Goal: Feedback & Contribution: Submit feedback/report problem

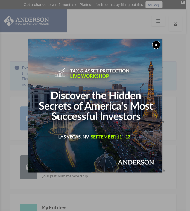
click at [155, 46] on button "x" at bounding box center [156, 45] width 8 height 8
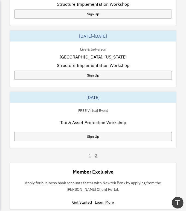
scroll to position [597, 0]
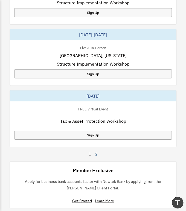
click at [96, 156] on link "2" at bounding box center [96, 154] width 2 height 5
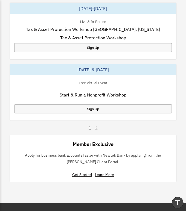
scroll to position [563, 0]
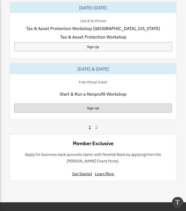
click at [90, 108] on div "Sign Up" at bounding box center [93, 108] width 158 height 9
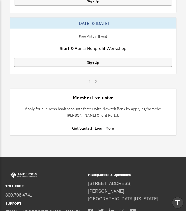
scroll to position [612, 0]
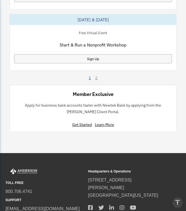
click at [90, 78] on link "1" at bounding box center [90, 77] width 2 height 5
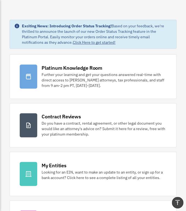
scroll to position [41, 0]
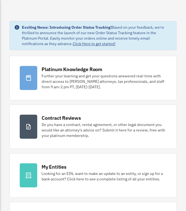
click at [73, 45] on link "Click Here to get started!" at bounding box center [94, 43] width 43 height 5
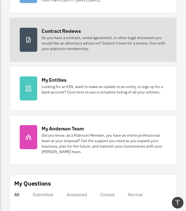
scroll to position [136, 0]
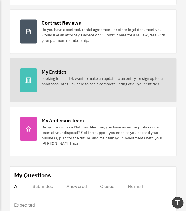
click at [94, 82] on div "Looking for an EIN, want to make an update to an entity, or sign up for a bank …" at bounding box center [104, 81] width 125 height 11
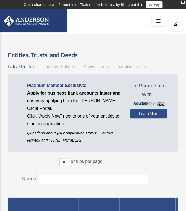
click at [156, 5] on link "survey" at bounding box center [154, 4] width 17 height 7
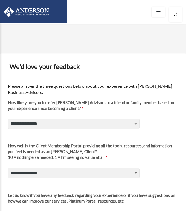
select select "********"
click option "*" at bounding box center [0, 0] width 0 height 0
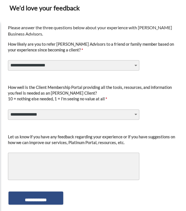
scroll to position [59, 0]
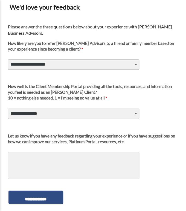
select select "********"
click option "*" at bounding box center [0, 0] width 0 height 0
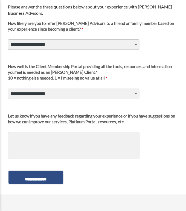
scroll to position [88, 0]
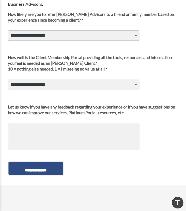
click at [35, 132] on textarea "Let us know if you have any feedback regarding your experience or if you have s…" at bounding box center [73, 136] width 131 height 27
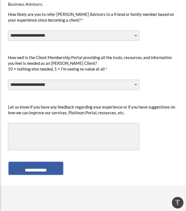
click at [38, 169] on input "**********" at bounding box center [35, 168] width 55 height 13
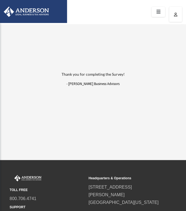
click at [163, 11] on link at bounding box center [158, 12] width 13 height 10
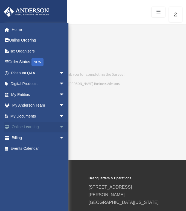
click at [59, 125] on span "arrow_drop_down" at bounding box center [64, 127] width 11 height 11
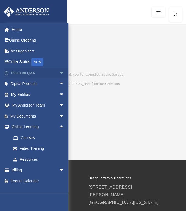
click at [59, 72] on span "arrow_drop_down" at bounding box center [64, 73] width 11 height 11
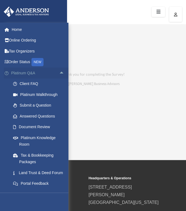
click at [59, 73] on span "arrow_drop_up" at bounding box center [64, 73] width 11 height 11
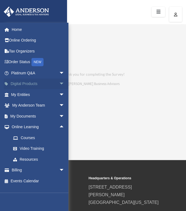
click at [59, 83] on span "arrow_drop_down" at bounding box center [64, 84] width 11 height 11
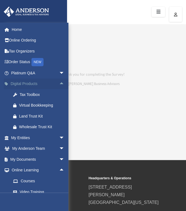
click at [59, 85] on span "arrow_drop_up" at bounding box center [64, 84] width 11 height 11
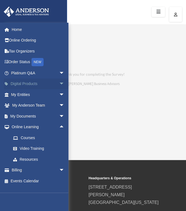
click at [59, 85] on span "arrow_drop_down" at bounding box center [64, 84] width 11 height 11
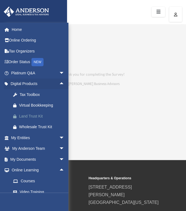
click at [38, 116] on div "Land Trust Kit" at bounding box center [42, 116] width 47 height 7
click at [44, 139] on link "My Entities arrow_drop_down" at bounding box center [38, 137] width 69 height 11
click at [59, 138] on span "arrow_drop_down" at bounding box center [64, 137] width 11 height 11
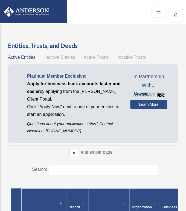
click at [96, 59] on span "Active Trusts" at bounding box center [96, 57] width 25 height 5
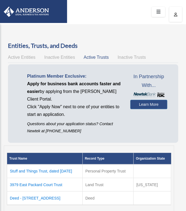
click at [132, 55] on div "Active Entities Inactive Entities Active Trusts Inactive Trusts" at bounding box center [93, 58] width 170 height 8
click at [128, 58] on span "Inactive Trusts" at bounding box center [132, 57] width 28 height 5
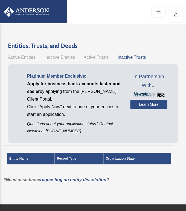
click at [61, 58] on span "Inactive Entities" at bounding box center [59, 57] width 31 height 5
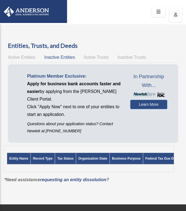
click at [23, 58] on span "Active Entities" at bounding box center [21, 57] width 27 height 5
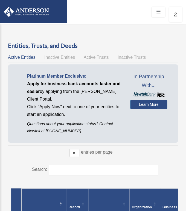
click at [160, 13] on icon at bounding box center [158, 12] width 8 height 8
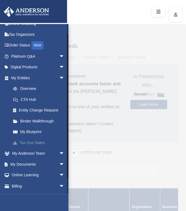
scroll to position [20, 0]
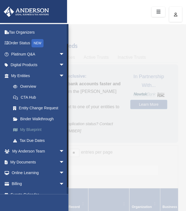
click at [31, 130] on link "My Blueprint" at bounding box center [40, 130] width 65 height 11
